Goal: Task Accomplishment & Management: Manage account settings

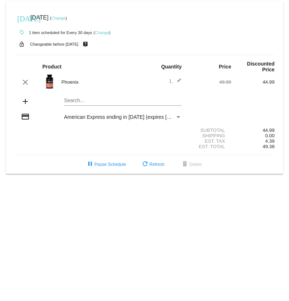
click at [66, 18] on link "Change" at bounding box center [58, 18] width 14 height 4
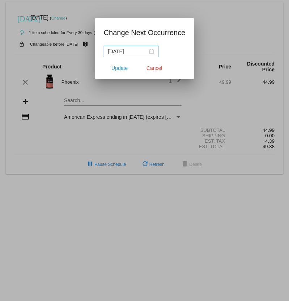
click at [132, 53] on input "[DATE]" at bounding box center [127, 51] width 39 height 8
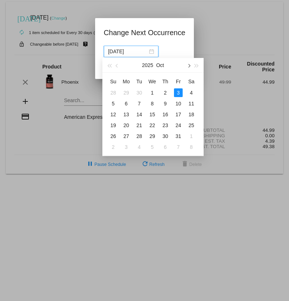
click at [191, 66] on span "button" at bounding box center [189, 66] width 4 height 4
click at [128, 105] on div "3" at bounding box center [126, 103] width 9 height 9
type input "[DATE]"
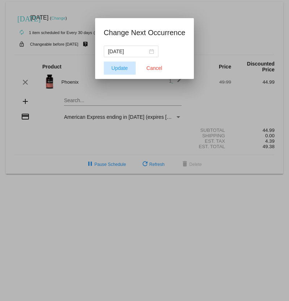
click at [124, 68] on span "Update" at bounding box center [120, 68] width 16 height 6
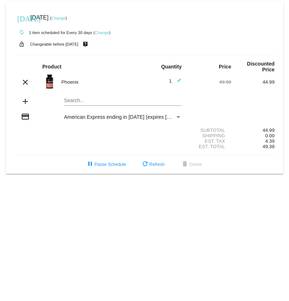
click at [66, 18] on link "Change" at bounding box center [58, 18] width 14 height 4
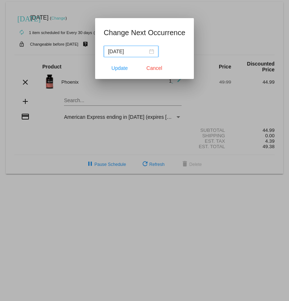
click at [148, 48] on div "[DATE]" at bounding box center [131, 51] width 46 height 8
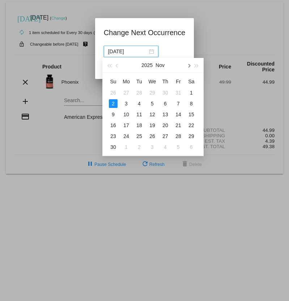
click at [188, 65] on span "button" at bounding box center [189, 66] width 4 height 4
click at [118, 63] on button "button" at bounding box center [117, 65] width 8 height 14
click at [191, 66] on span "button" at bounding box center [189, 66] width 4 height 4
click at [154, 94] on div "3" at bounding box center [152, 92] width 9 height 9
type input "[DATE]"
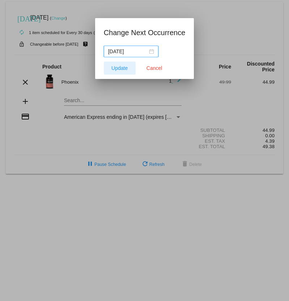
click at [123, 70] on span "Update" at bounding box center [120, 68] width 16 height 6
